Goal: Information Seeking & Learning: Learn about a topic

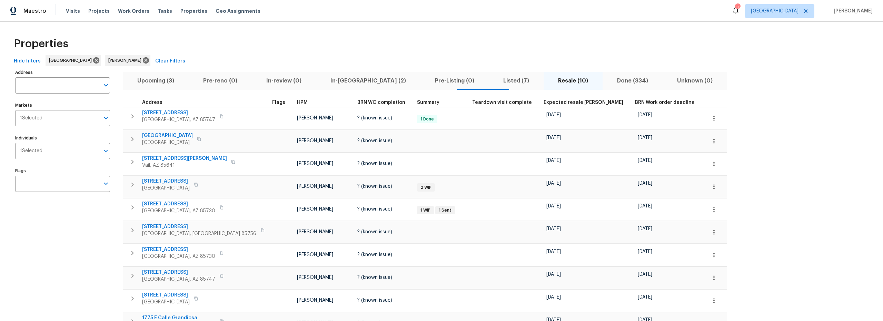
click at [158, 81] on span "Upcoming (3)" at bounding box center [156, 81] width 58 height 10
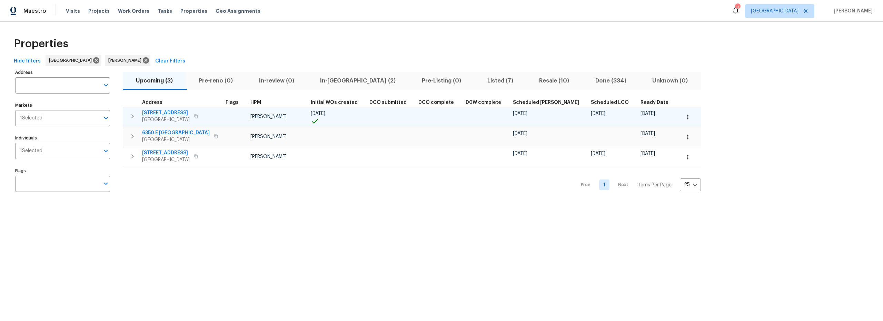
click at [132, 117] on icon "button" at bounding box center [132, 116] width 2 height 4
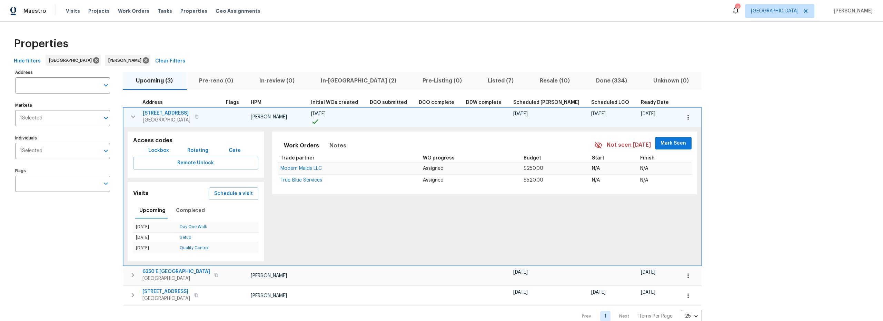
click at [132, 119] on icon "button" at bounding box center [133, 116] width 8 height 8
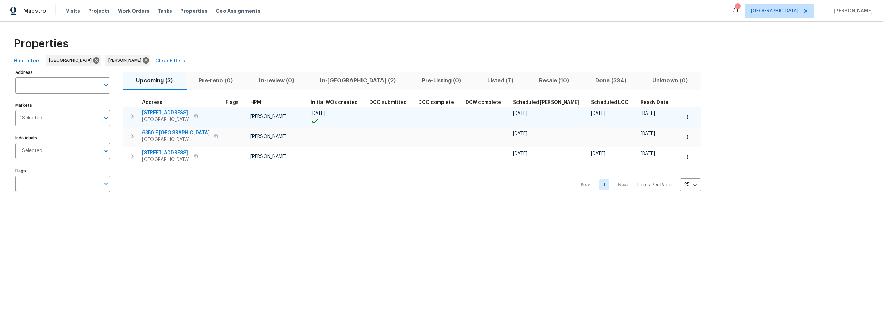
click at [176, 114] on span "[STREET_ADDRESS]" at bounding box center [166, 112] width 48 height 7
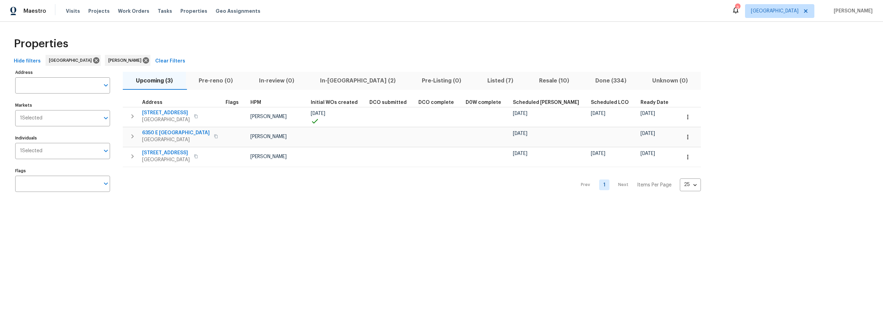
drag, startPoint x: 511, startPoint y: 80, endPoint x: 504, endPoint y: 86, distance: 8.8
click at [530, 80] on span "Resale (10)" at bounding box center [554, 81] width 48 height 10
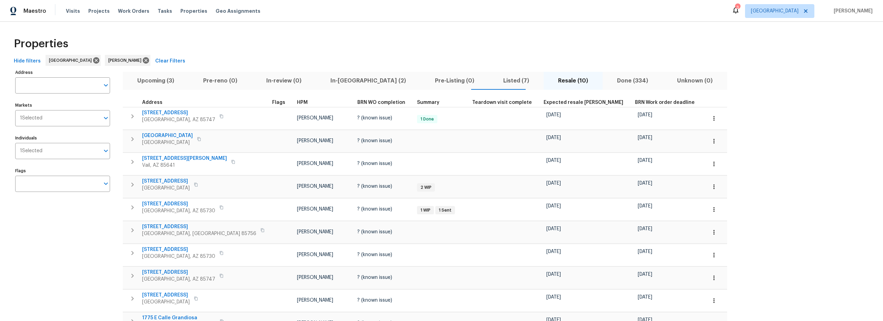
click at [168, 80] on span "Upcoming (3)" at bounding box center [156, 81] width 58 height 10
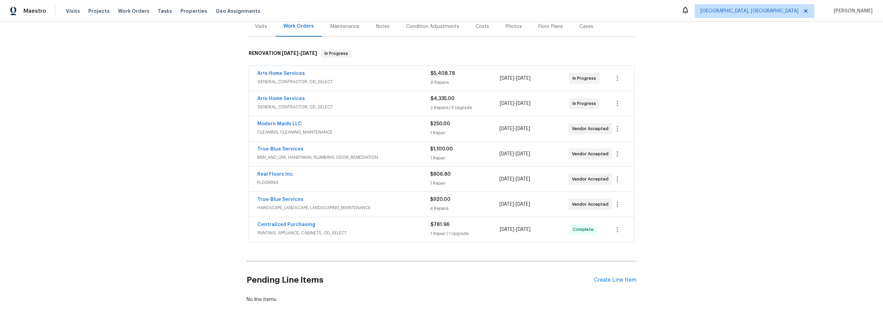
scroll to position [97, 0]
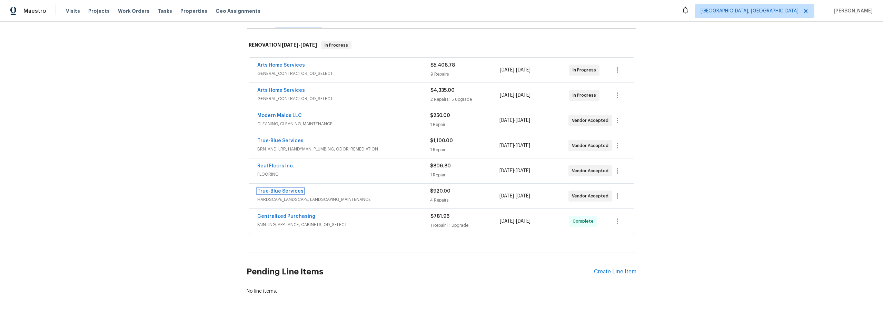
click at [291, 192] on link "True-Blue Services" at bounding box center [280, 191] width 46 height 5
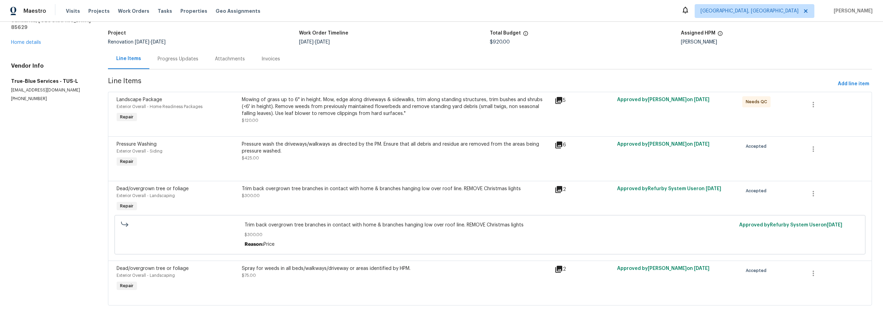
scroll to position [40, 0]
click at [431, 130] on div at bounding box center [490, 129] width 747 height 8
click at [444, 118] on div "Mowing of grass up to 6" in height. Mow, edge along driveways & sidewalks, trim…" at bounding box center [396, 111] width 309 height 28
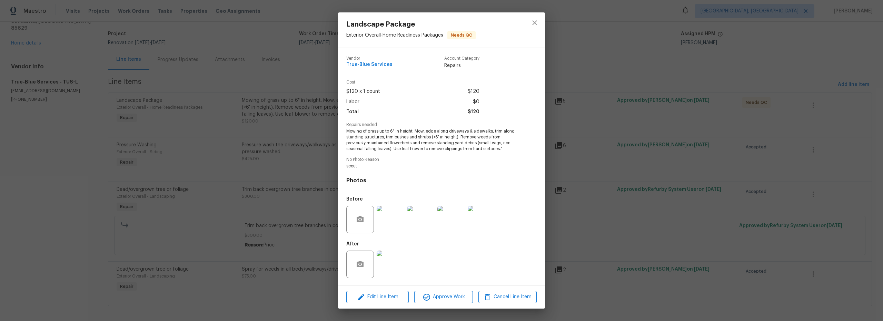
click at [393, 227] on img at bounding box center [391, 220] width 28 height 28
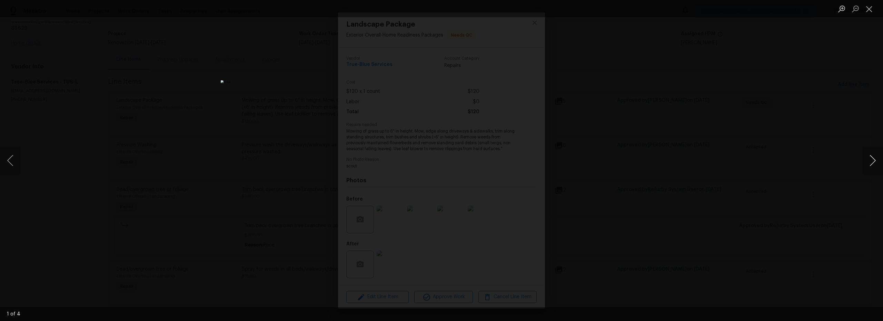
click at [875, 162] on button "Next image" at bounding box center [872, 161] width 21 height 28
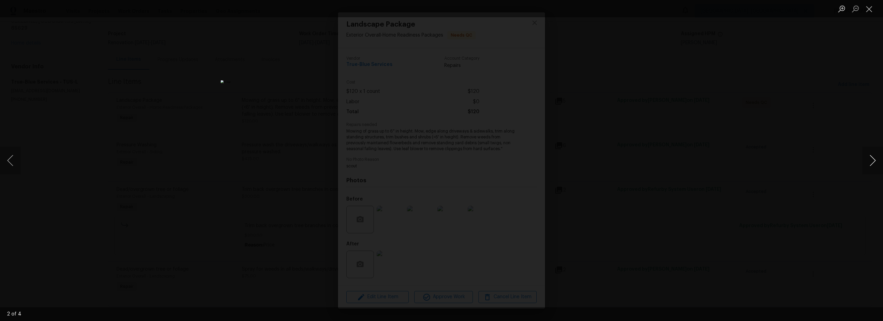
click at [875, 162] on button "Next image" at bounding box center [872, 161] width 21 height 28
click at [874, 162] on button "Next image" at bounding box center [872, 161] width 21 height 28
click at [870, 8] on button "Close lightbox" at bounding box center [869, 9] width 14 height 12
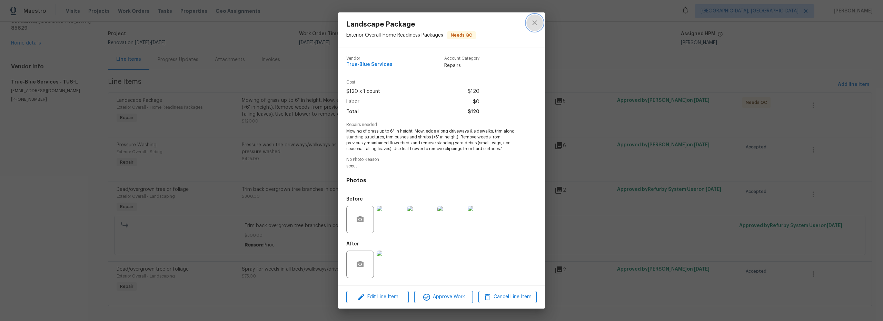
click at [534, 26] on icon "close" at bounding box center [535, 23] width 8 height 8
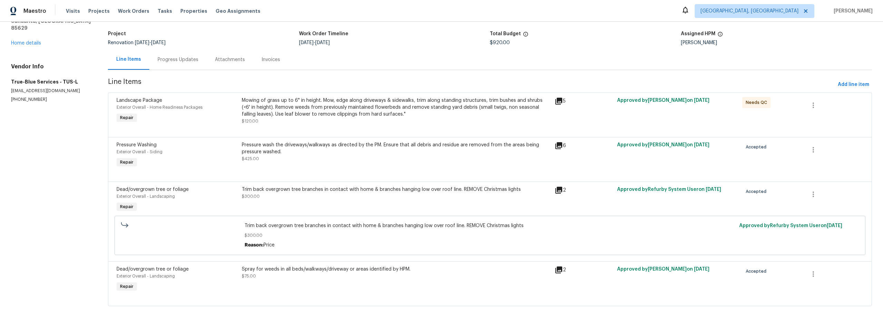
scroll to position [30, 0]
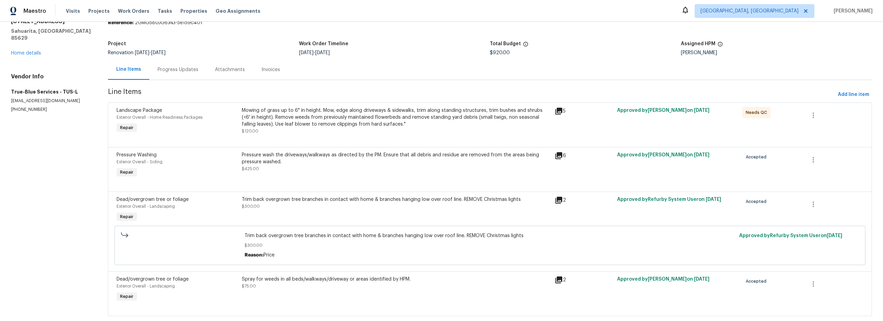
click at [510, 123] on div "Mowing of grass up to 6" in height. Mow, edge along driveways & sidewalks, trim…" at bounding box center [396, 117] width 309 height 21
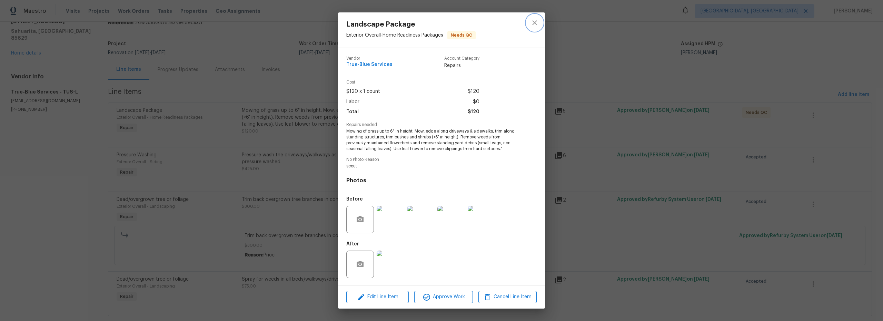
click at [537, 22] on icon "close" at bounding box center [535, 23] width 8 height 8
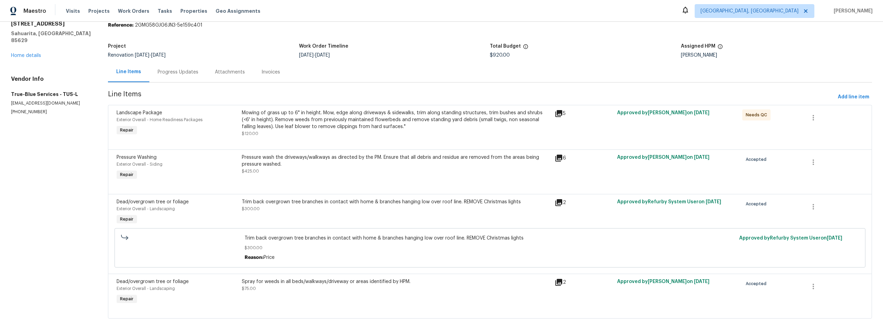
scroll to position [0, 0]
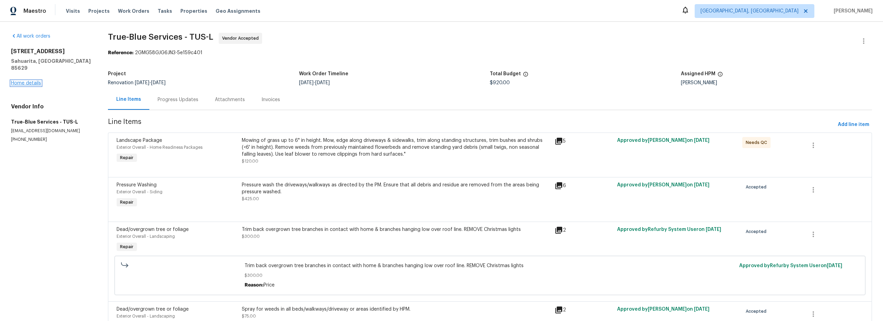
click at [28, 81] on link "Home details" at bounding box center [26, 83] width 30 height 5
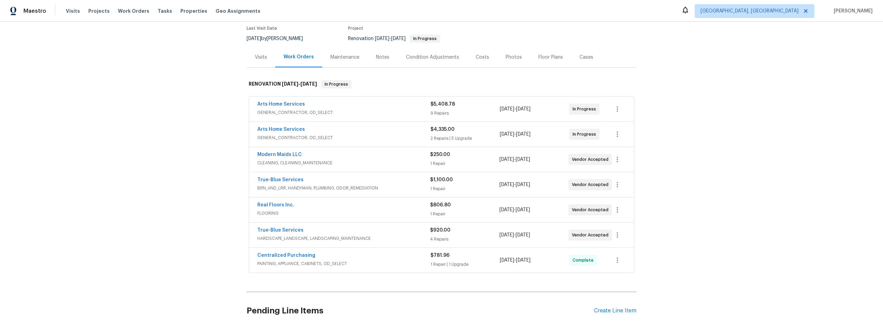
scroll to position [59, 0]
click at [408, 235] on span "HARDSCAPE_LANDSCAPE, LANDSCAPING_MAINTENANCE" at bounding box center [343, 237] width 173 height 7
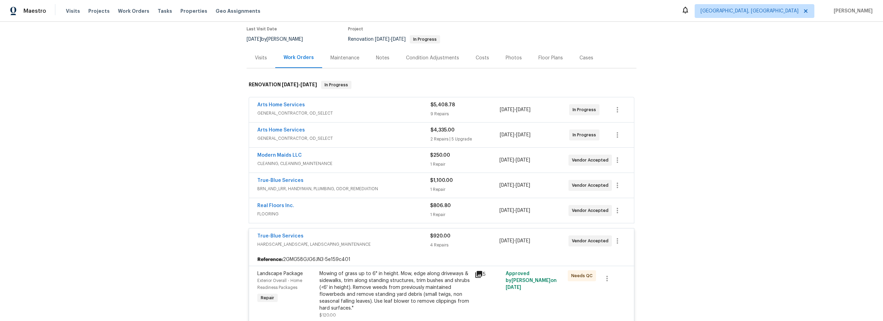
scroll to position [0, 0]
